Goal: Task Accomplishment & Management: Complete application form

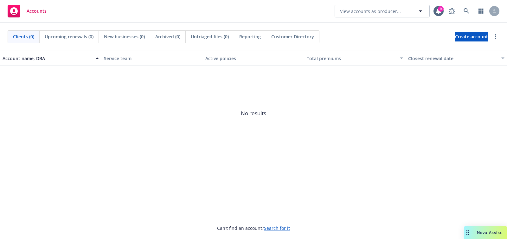
click at [456, 4] on div "Accounts View accounts as producer... 9" at bounding box center [253, 11] width 507 height 23
click at [456, 6] on span at bounding box center [466, 11] width 13 height 13
click at [456, 16] on link at bounding box center [466, 11] width 13 height 13
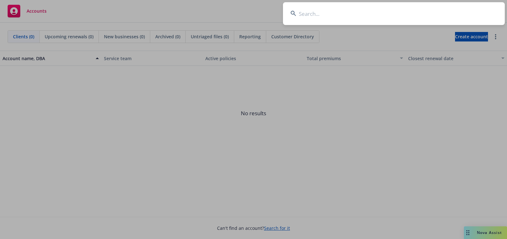
type input "[PERSON_NAME] Inc."
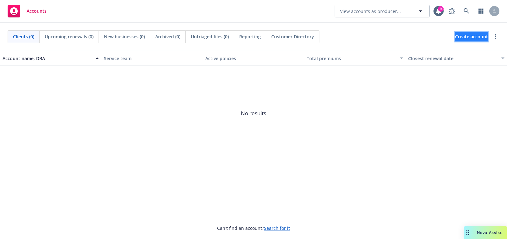
click at [455, 38] on span "Create account" at bounding box center [471, 37] width 33 height 12
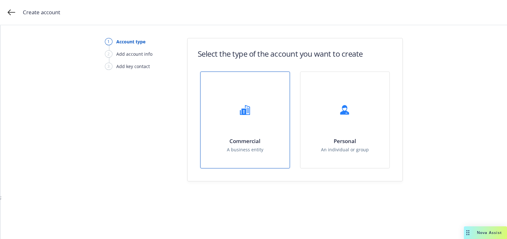
click at [237, 124] on div "Commercial A business entity" at bounding box center [245, 120] width 89 height 96
select select "US"
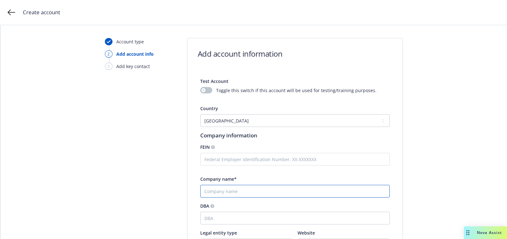
click at [234, 188] on input "Company name*" at bounding box center [295, 191] width 190 height 13
paste input "[PERSON_NAME] Inc."
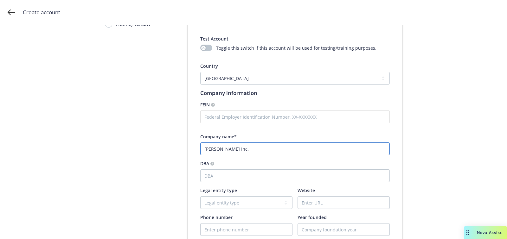
scroll to position [117, 0]
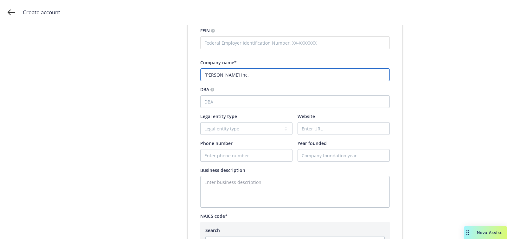
type input "[PERSON_NAME] Inc."
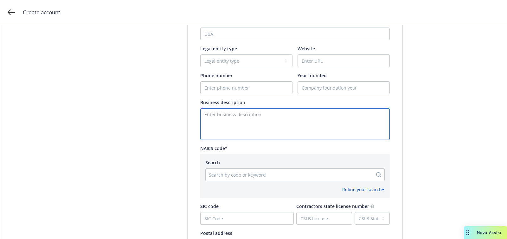
click at [282, 129] on textarea "Enter business description" at bounding box center [295, 124] width 190 height 32
paste textarea "building apartments"
type textarea "building apartments"
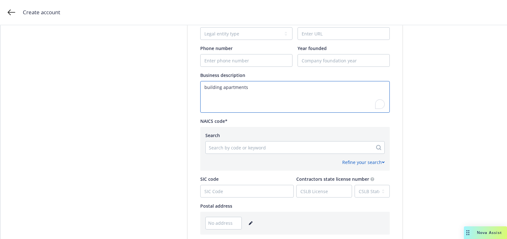
scroll to position [175, 0]
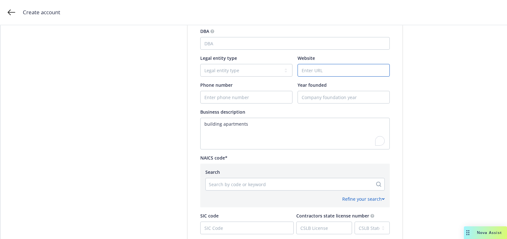
click at [323, 76] on input "Website" at bounding box center [344, 70] width 92 height 12
paste input "[PHONE_NUMBER]"
type input "[PHONE_NUMBER]"
paste input "[PHONE_NUMBER]"
click at [223, 95] on input "Phone number" at bounding box center [247, 97] width 92 height 12
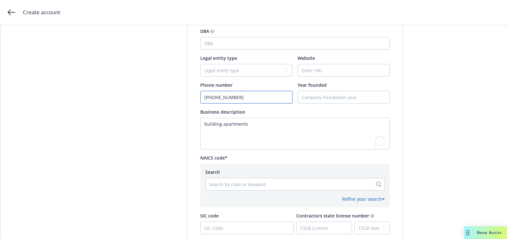
type input "[PHONE_NUMBER]"
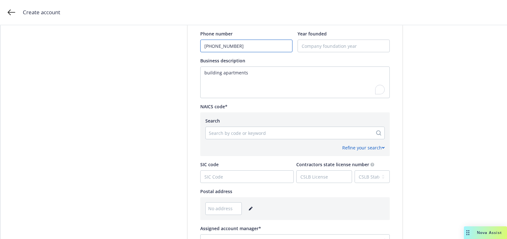
scroll to position [300, 0]
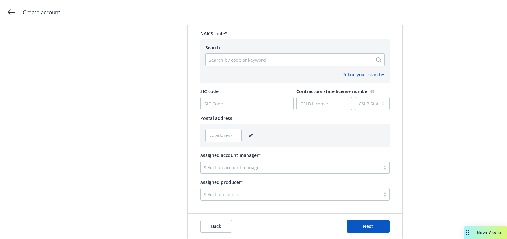
click at [239, 56] on div at bounding box center [289, 60] width 161 height 8
paste input "236220"
type input "236220"
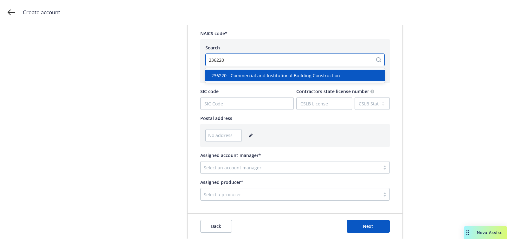
click at [249, 80] on div "236220 - Commercial and Institutional Building Construction" at bounding box center [295, 76] width 180 height 12
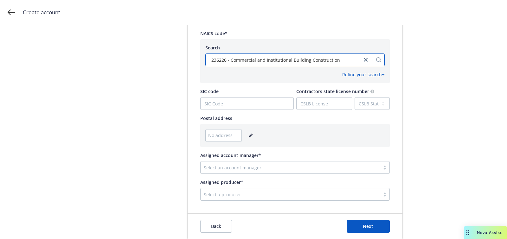
scroll to position [319, 0]
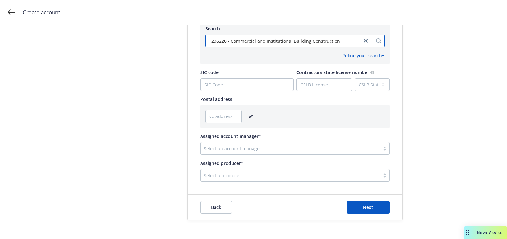
click at [250, 116] on icon "editPencil" at bounding box center [251, 117] width 4 height 4
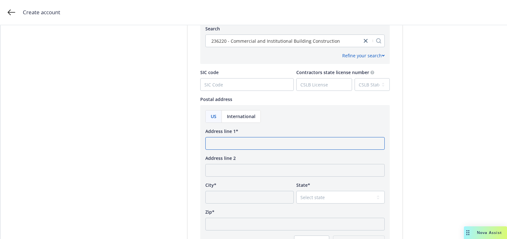
click at [243, 147] on input "Address line 1*" at bounding box center [294, 143] width 179 height 13
paste input "[STREET_ADDRESS]"
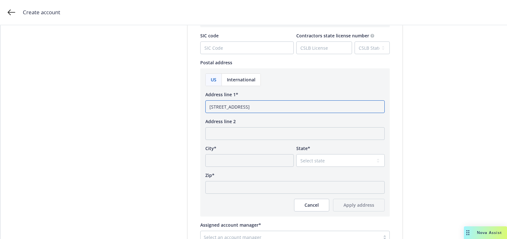
click at [295, 106] on input "[STREET_ADDRESS]" at bounding box center [294, 106] width 179 height 13
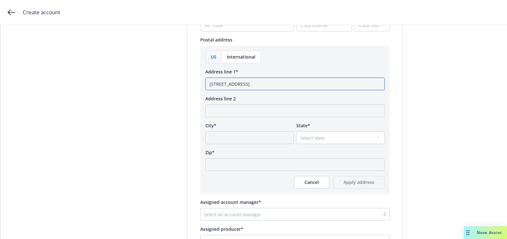
scroll to position [387, 0]
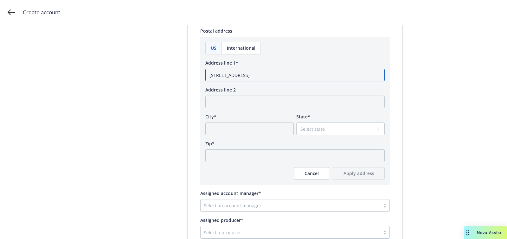
type input "[STREET_ADDRESS]"
click at [274, 165] on div "US International Address line 1* [STREET_ADDRESS] Address line 2 City* State* S…" at bounding box center [294, 111] width 179 height 138
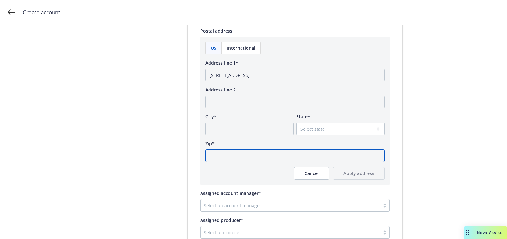
paste input "93710"
click at [274, 160] on input "Zip*" at bounding box center [294, 156] width 179 height 13
type input "93710"
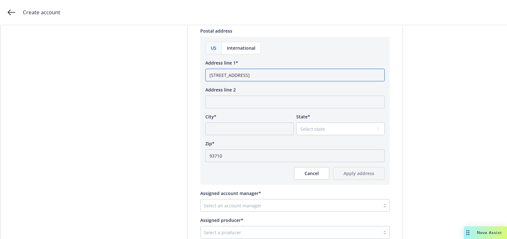
click at [268, 75] on input "[STREET_ADDRESS]" at bounding box center [294, 75] width 179 height 13
type input "[STREET_ADDRESS]"
click at [254, 126] on input "City*" at bounding box center [249, 129] width 88 height 13
paste input "[GEOGRAPHIC_DATA]"
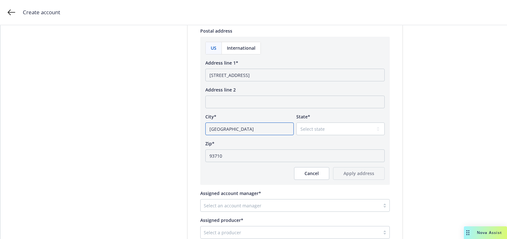
type input "[GEOGRAPHIC_DATA]"
click at [302, 131] on select "Select state [US_STATE] [US_STATE] [US_STATE] [US_STATE] [US_STATE] [PERSON_NAM…" at bounding box center [340, 129] width 88 height 13
select select "CO"
click at [296, 123] on select "Select state [US_STATE] [US_STATE] [US_STATE] [US_STATE] [US_STATE] [PERSON_NAM…" at bounding box center [340, 129] width 88 height 13
drag, startPoint x: 264, startPoint y: 76, endPoint x: 318, endPoint y: 76, distance: 53.6
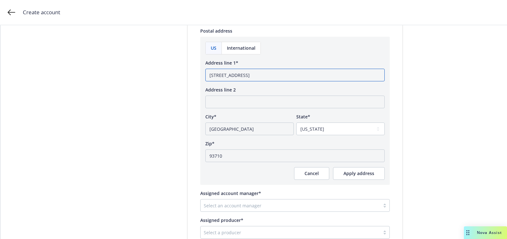
click at [297, 76] on input "[STREET_ADDRESS]" at bounding box center [294, 75] width 179 height 13
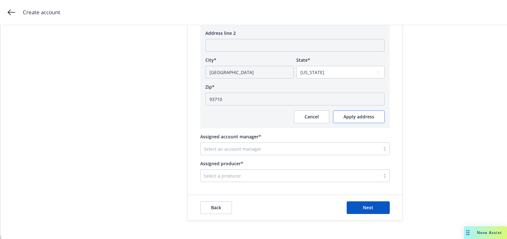
type input "[STREET_ADDRESS]"
click at [353, 120] on button "Apply address" at bounding box center [359, 117] width 52 height 13
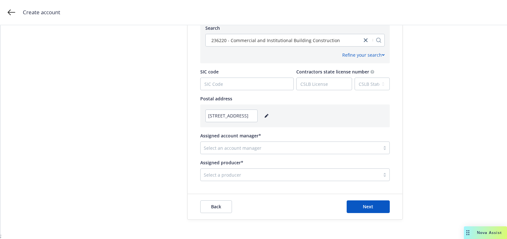
scroll to position [319, 0]
click at [261, 137] on div "Assigned account manager*" at bounding box center [295, 136] width 190 height 7
click at [257, 144] on div "Select an account manager" at bounding box center [290, 149] width 179 height 10
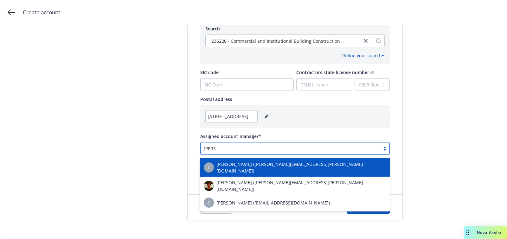
type input "[PERSON_NAME]"
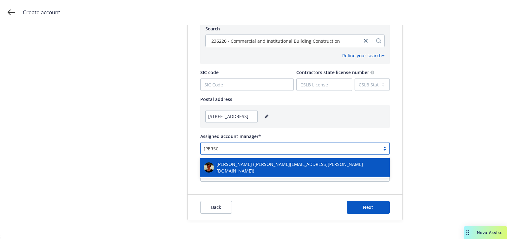
click at [257, 173] on div "[PERSON_NAME] ([PERSON_NAME][EMAIL_ADDRESS][PERSON_NAME][DOMAIN_NAME])" at bounding box center [295, 168] width 190 height 18
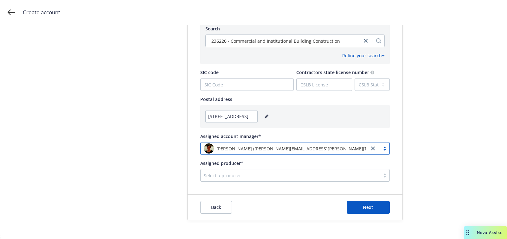
click at [259, 177] on div at bounding box center [290, 176] width 173 height 8
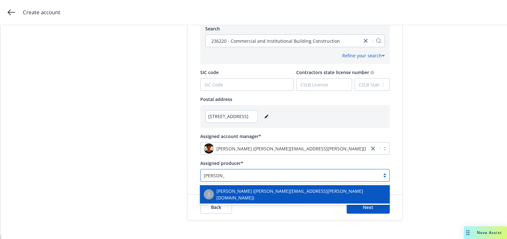
type input "[PERSON_NAME]"
click at [251, 196] on span "[PERSON_NAME] ([PERSON_NAME][EMAIL_ADDRESS][PERSON_NAME][DOMAIN_NAME])" at bounding box center [302, 194] width 170 height 13
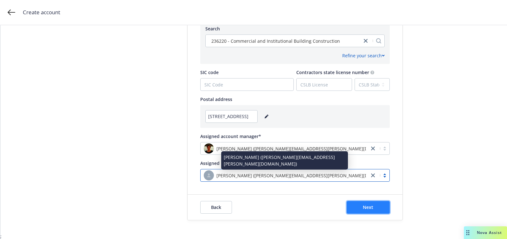
click at [365, 207] on span "Next" at bounding box center [368, 207] width 10 height 6
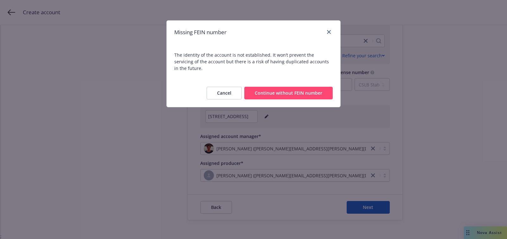
click at [300, 93] on button "Continue without FEIN number" at bounding box center [288, 93] width 88 height 13
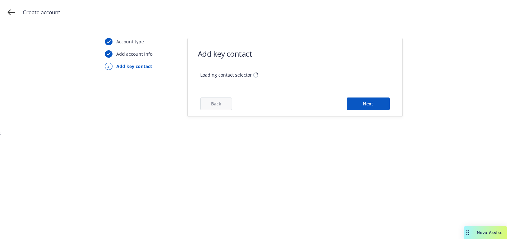
scroll to position [0, 0]
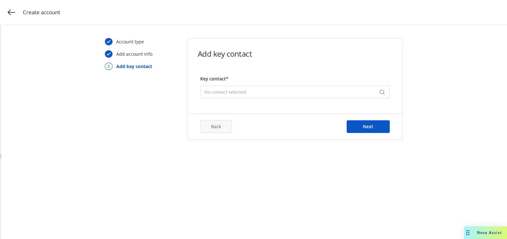
click at [300, 93] on span "No contact selected" at bounding box center [292, 92] width 176 height 7
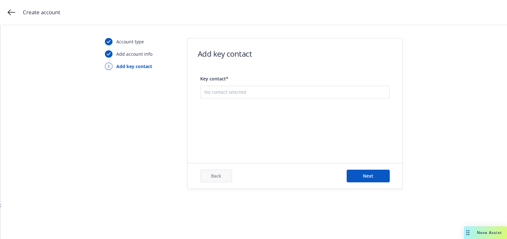
click at [288, 128] on button "Add new contact" at bounding box center [294, 124] width 181 height 13
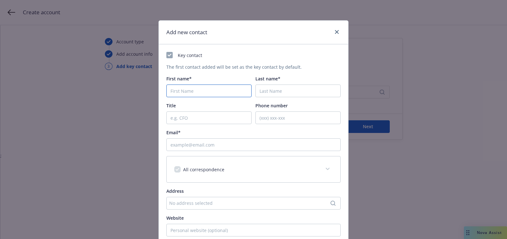
click at [193, 85] on input "First name*" at bounding box center [208, 91] width 85 height 13
paste input "[PERSON_NAME]"
type input "[PERSON_NAME]"
click at [290, 95] on input "Last name*" at bounding box center [298, 91] width 85 height 13
paste input "[PERSON_NAME]"
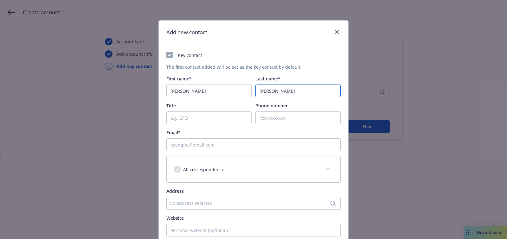
type input "[PERSON_NAME]"
click at [178, 143] on input "Email*" at bounding box center [253, 145] width 174 height 13
paste input "[PERSON_NAME][EMAIL_ADDRESS][DOMAIN_NAME]"
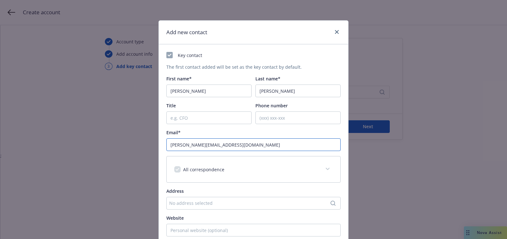
scroll to position [99, 0]
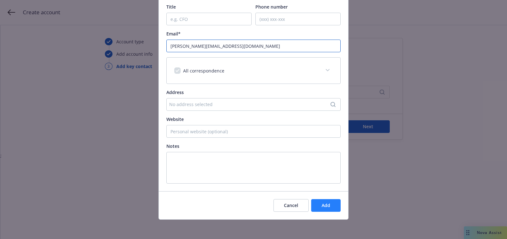
type input "[PERSON_NAME][EMAIL_ADDRESS][DOMAIN_NAME]"
click at [330, 205] on span "Add" at bounding box center [326, 206] width 9 height 6
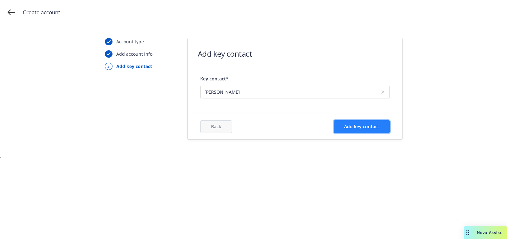
click at [382, 129] on button "Add key contact" at bounding box center [362, 126] width 56 height 13
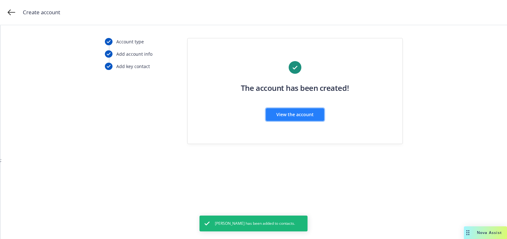
click at [297, 111] on button "View the account" at bounding box center [295, 114] width 58 height 13
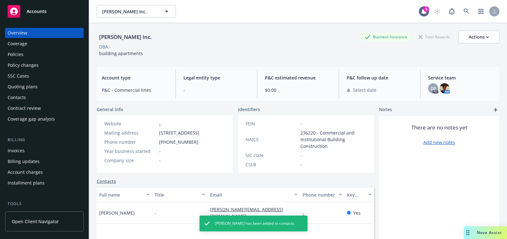
click at [55, 88] on div "Quoting plans" at bounding box center [45, 87] width 74 height 10
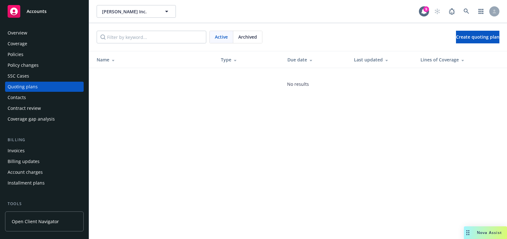
click at [456, 46] on div "Active Archived Create quoting plan" at bounding box center [298, 37] width 418 height 28
click at [456, 39] on span "Create quoting plan" at bounding box center [477, 37] width 43 height 6
